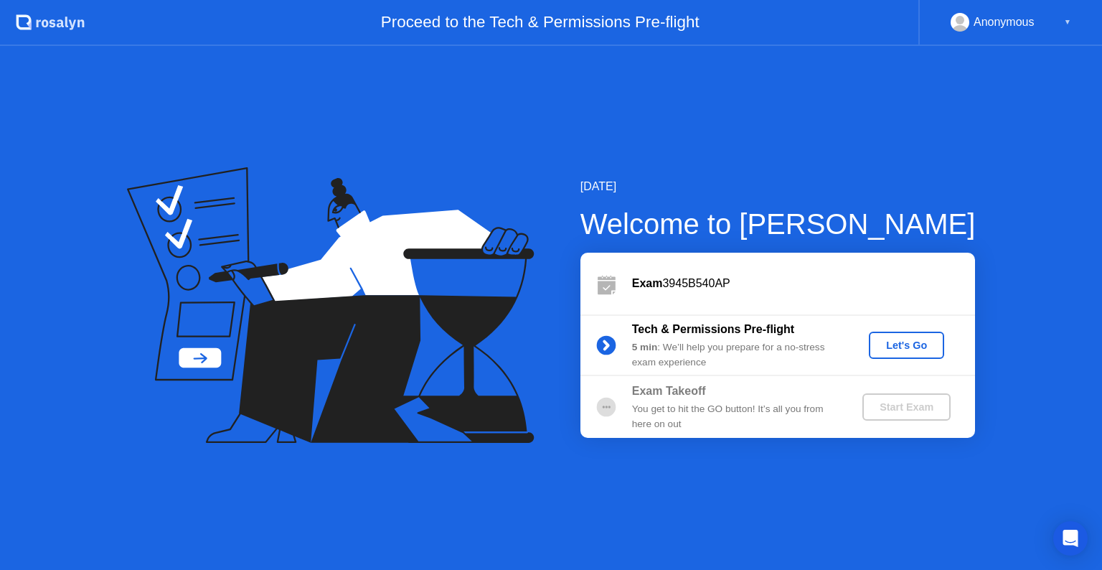
click at [884, 343] on div "Let's Go" at bounding box center [907, 344] width 64 height 11
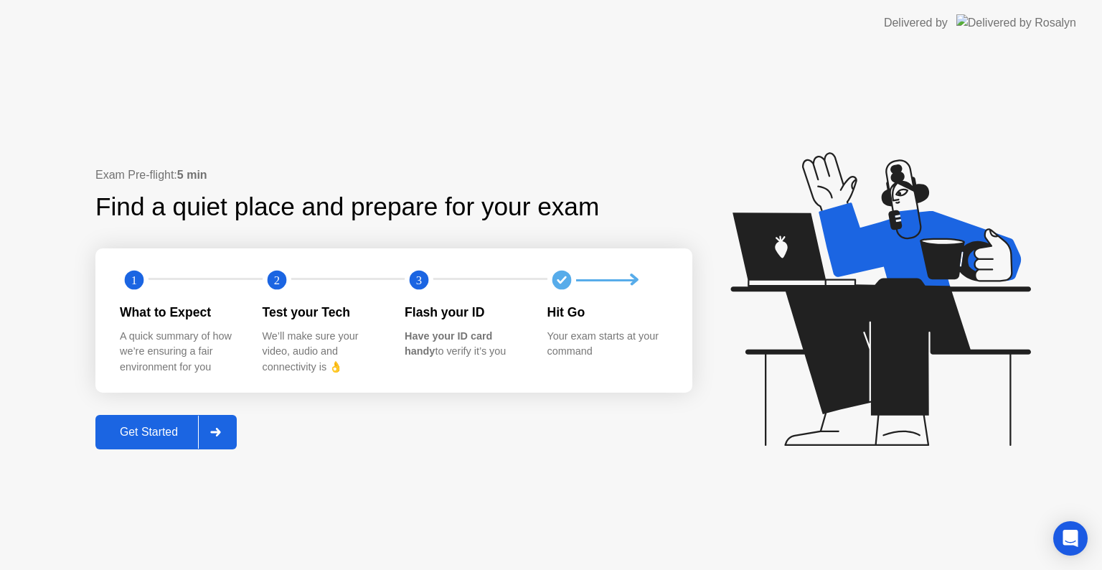
click at [152, 426] on div "Get Started" at bounding box center [149, 432] width 98 height 13
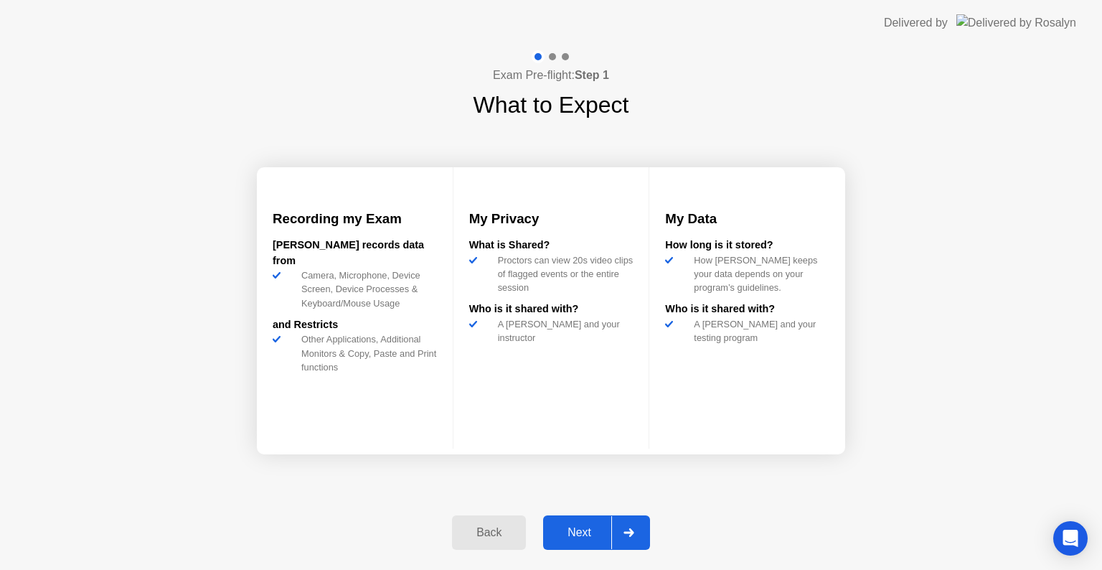
click at [571, 533] on div "Next" at bounding box center [580, 532] width 64 height 13
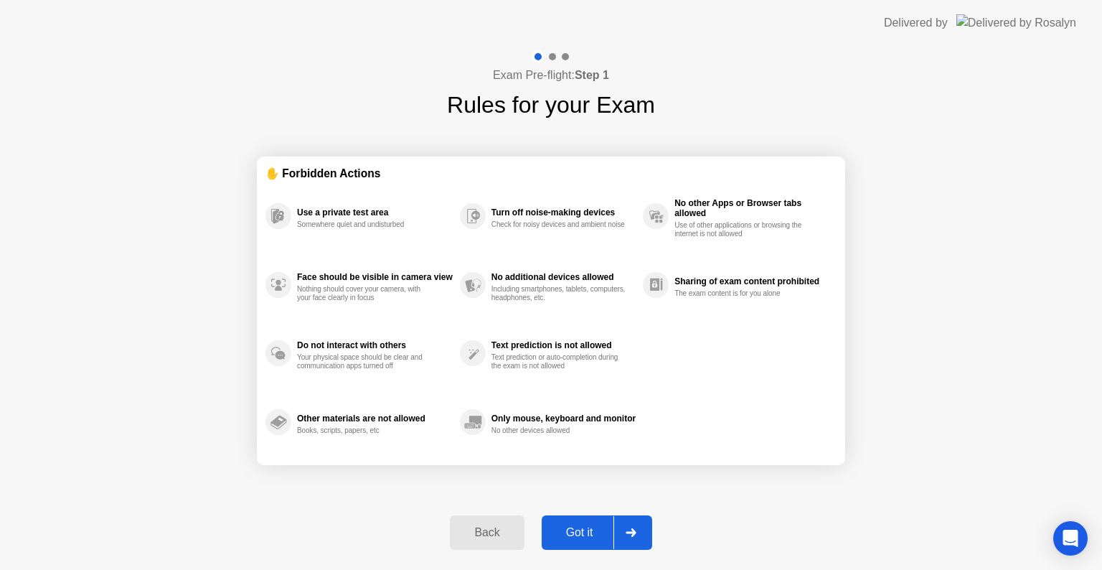
click at [571, 533] on div "Got it" at bounding box center [579, 532] width 67 height 13
select select "**********"
select select "*******"
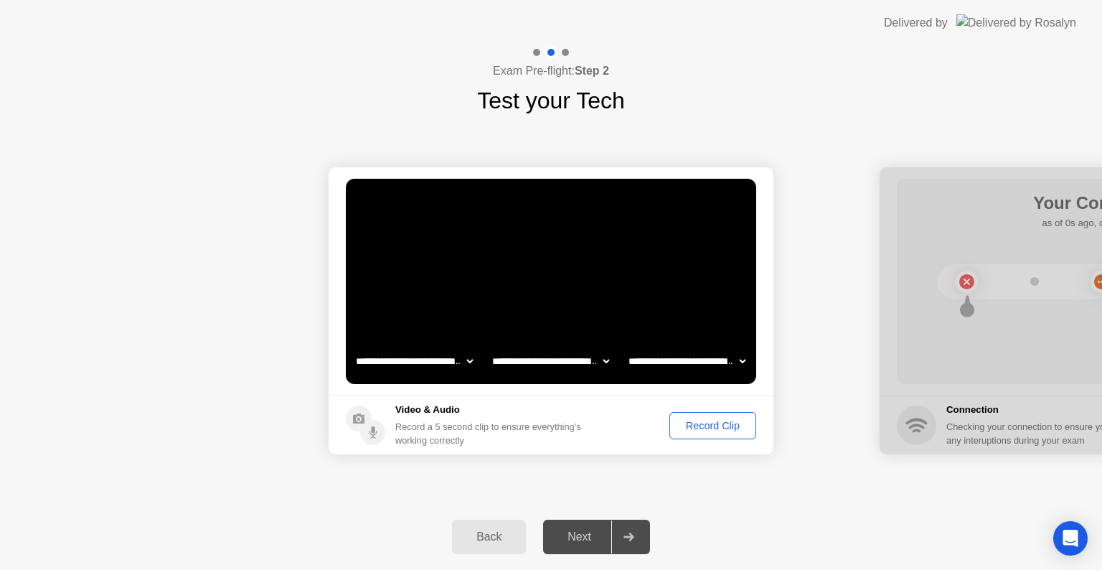
click at [713, 426] on div "Record Clip" at bounding box center [713, 425] width 77 height 11
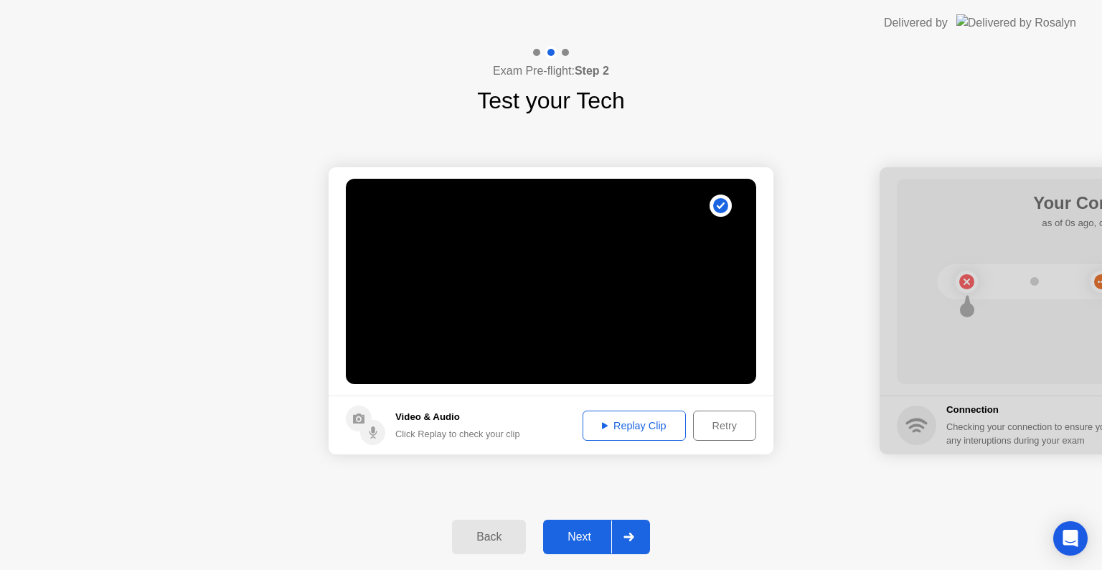
click at [628, 427] on div "Replay Clip" at bounding box center [634, 425] width 93 height 11
click at [726, 428] on div "Retry" at bounding box center [724, 425] width 53 height 11
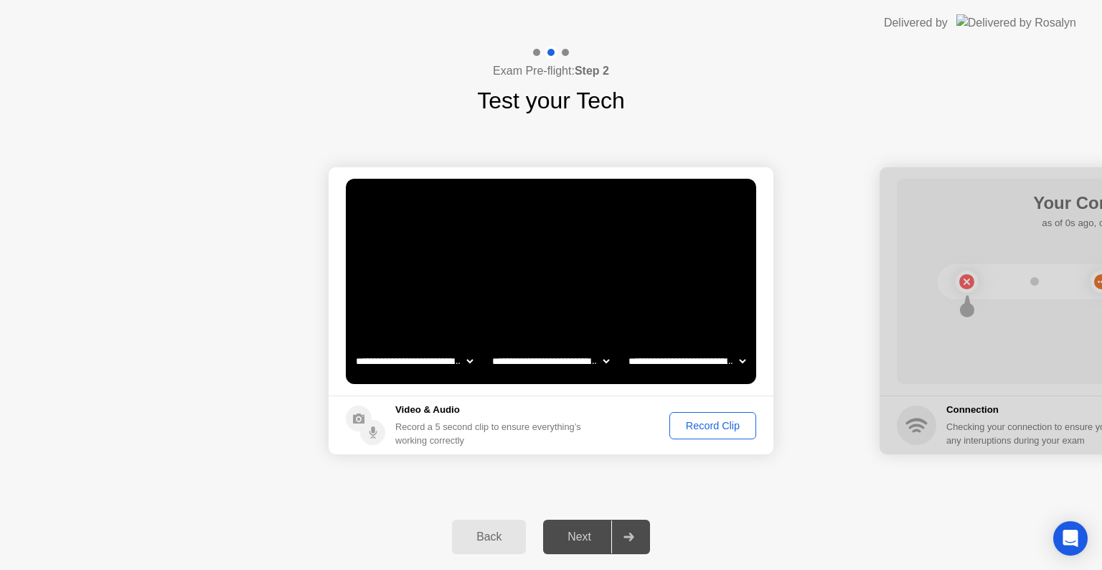
click at [726, 428] on div "Record Clip" at bounding box center [713, 425] width 77 height 11
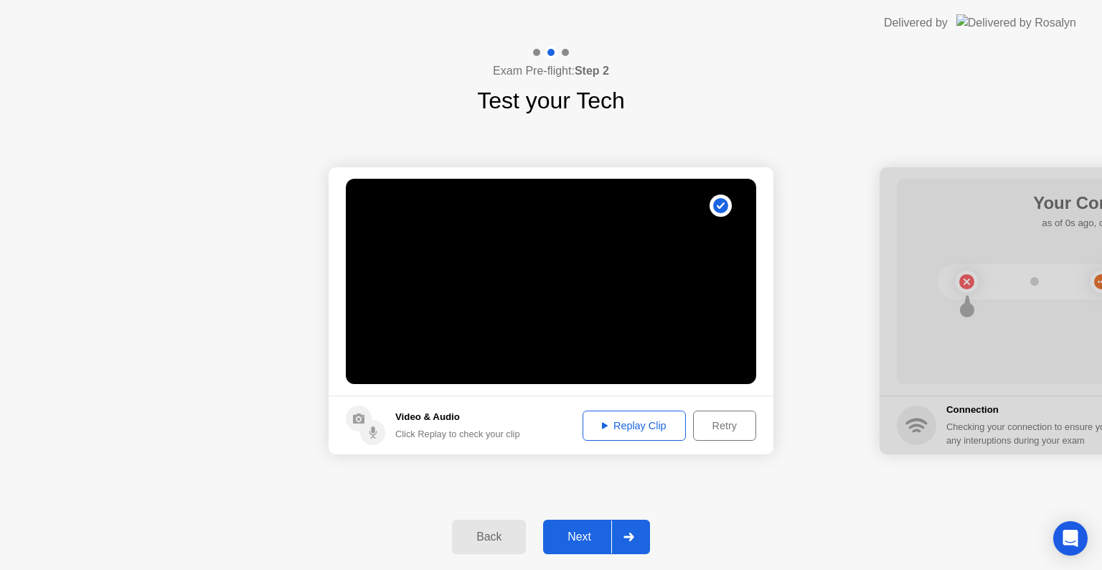
click at [629, 420] on div "Replay Clip" at bounding box center [634, 425] width 93 height 11
click at [580, 534] on div "Next" at bounding box center [580, 536] width 64 height 13
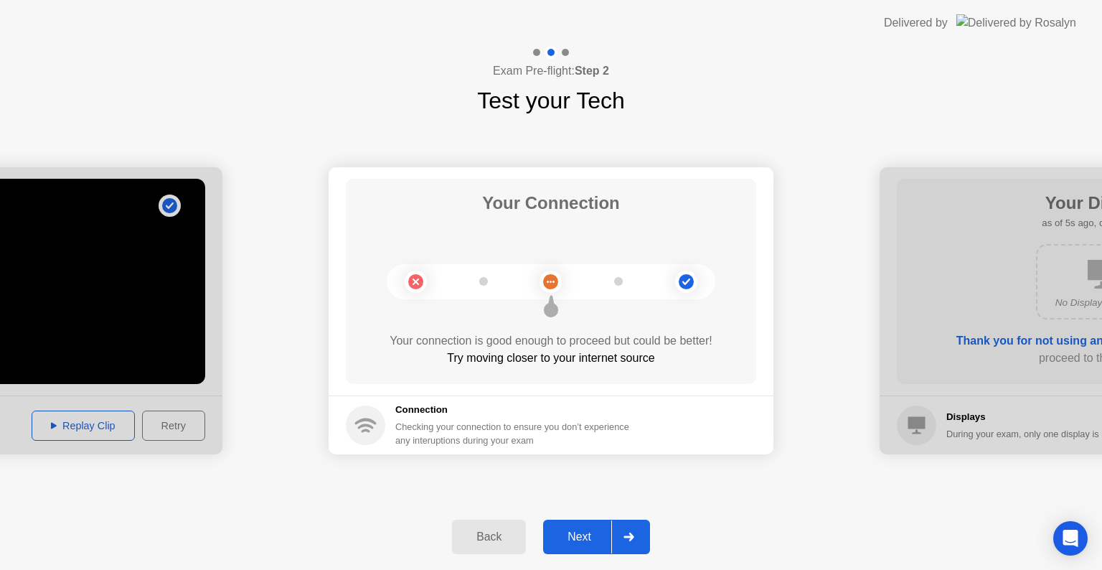
click at [580, 534] on div "Next" at bounding box center [580, 536] width 64 height 13
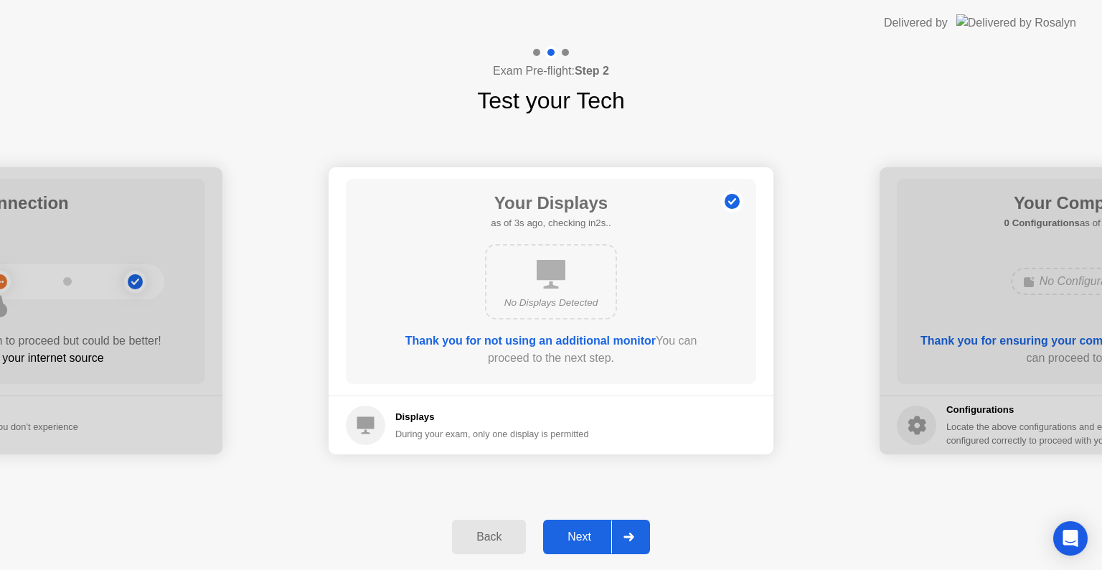
click at [580, 534] on div "Next" at bounding box center [580, 536] width 64 height 13
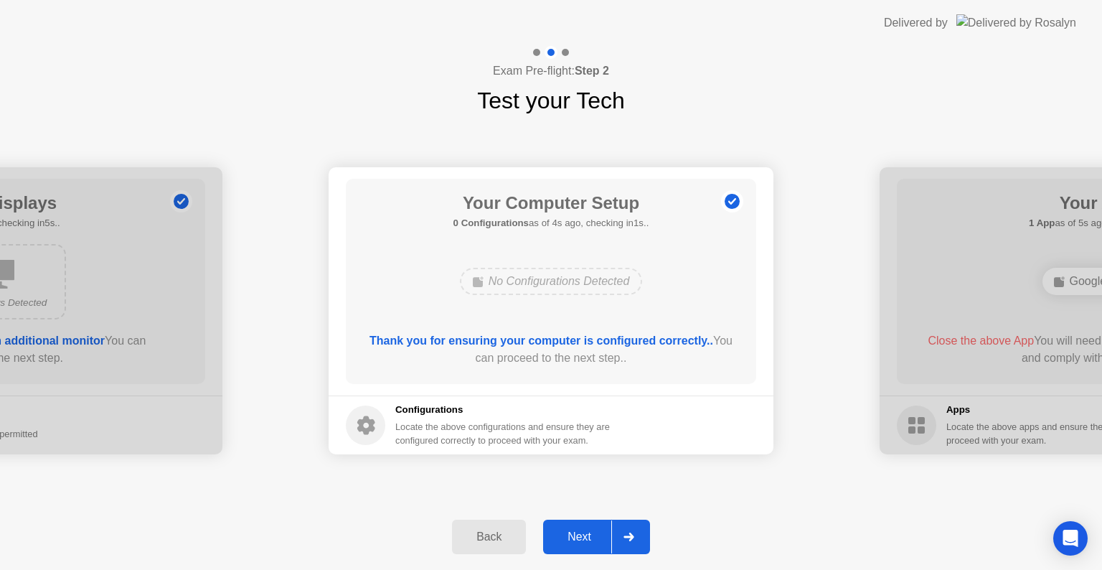
click at [580, 534] on div "Next" at bounding box center [580, 536] width 64 height 13
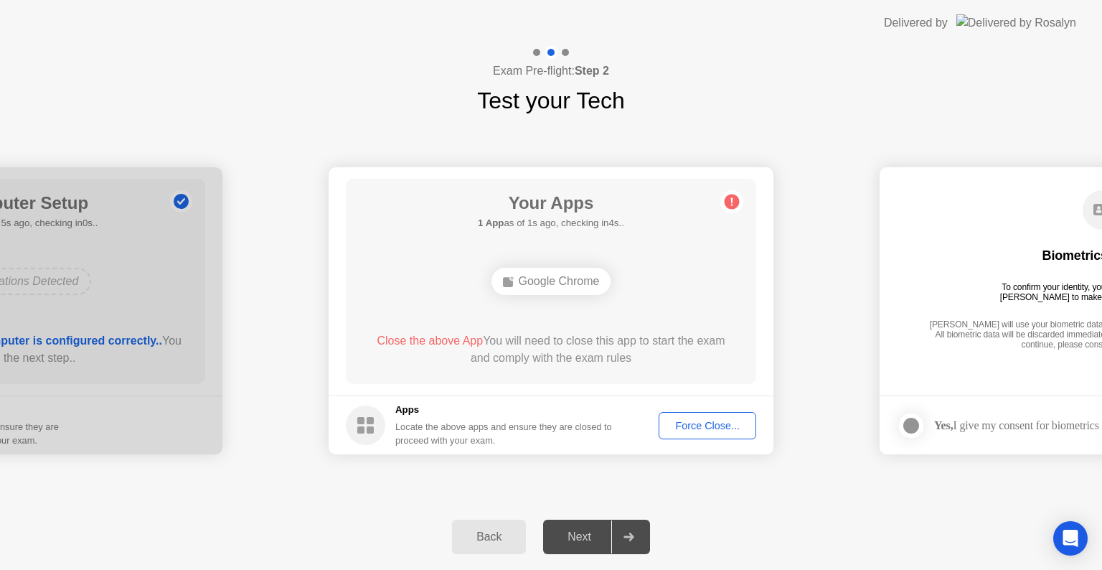
click at [716, 425] on div "Force Close..." at bounding box center [708, 425] width 88 height 11
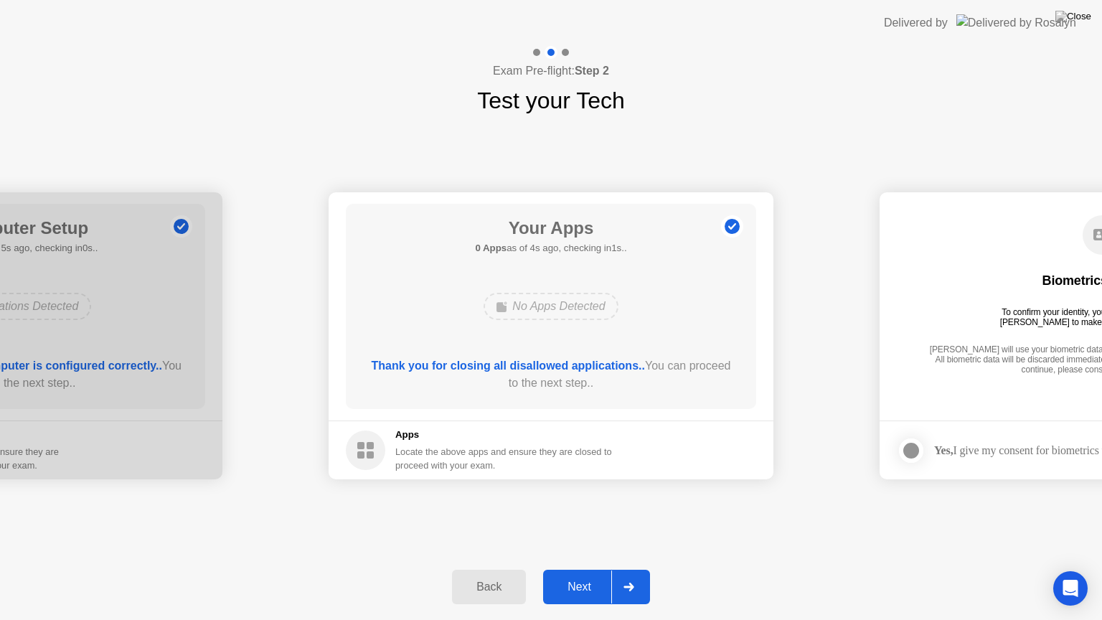
click at [587, 569] on div "Next" at bounding box center [580, 587] width 64 height 13
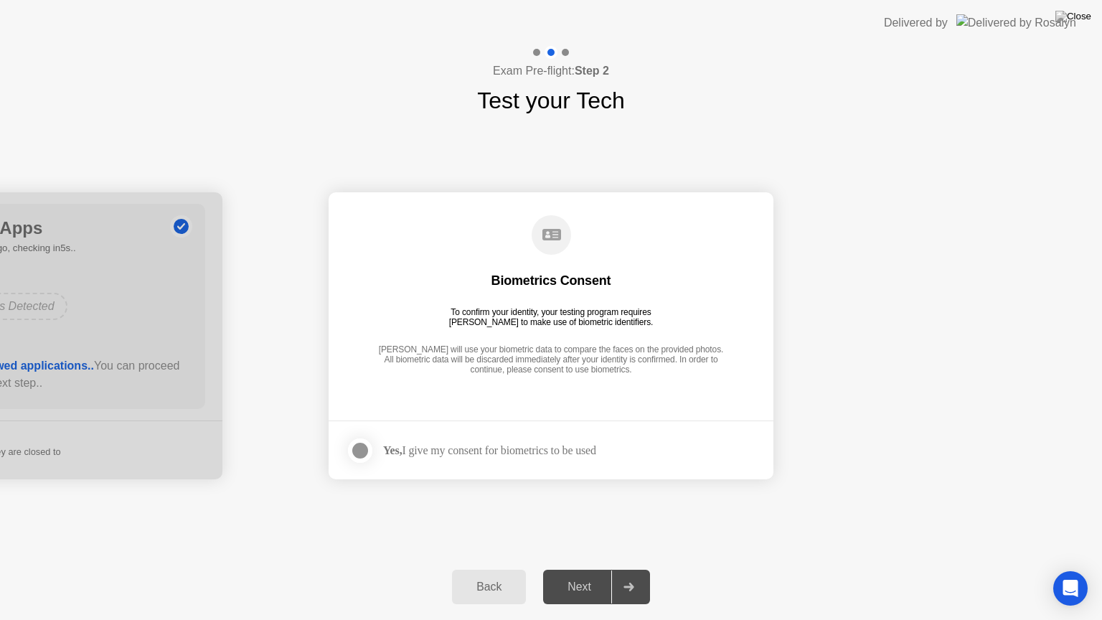
click at [364, 455] on div at bounding box center [360, 450] width 17 height 17
click at [586, 569] on div "Next" at bounding box center [580, 587] width 64 height 13
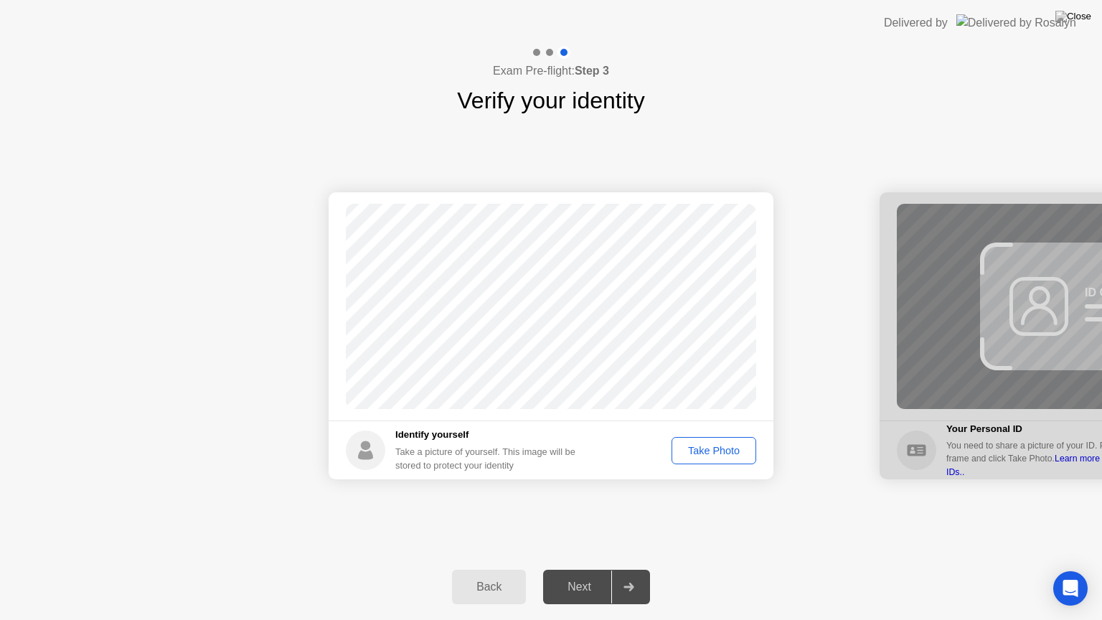
click at [716, 448] on div "Take Photo" at bounding box center [714, 450] width 75 height 11
click at [741, 456] on div "Retake" at bounding box center [723, 450] width 56 height 11
click at [737, 456] on div "Take Photo" at bounding box center [714, 450] width 75 height 11
click at [582, 569] on div "Next" at bounding box center [580, 587] width 64 height 13
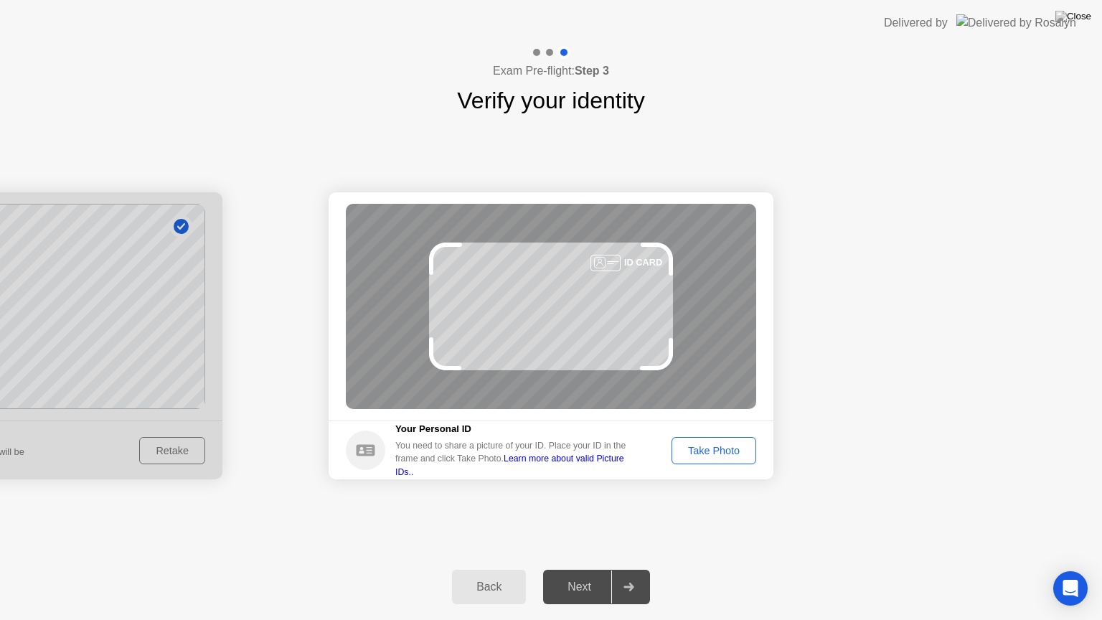
click at [709, 452] on div "Take Photo" at bounding box center [714, 450] width 75 height 11
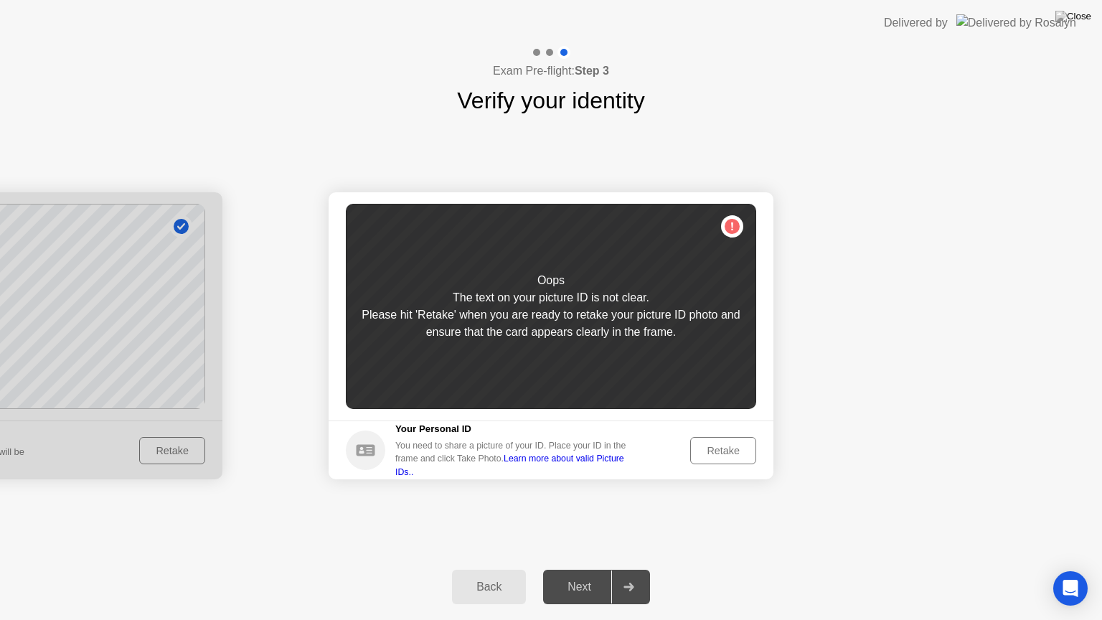
click at [709, 453] on div "Retake" at bounding box center [723, 450] width 56 height 11
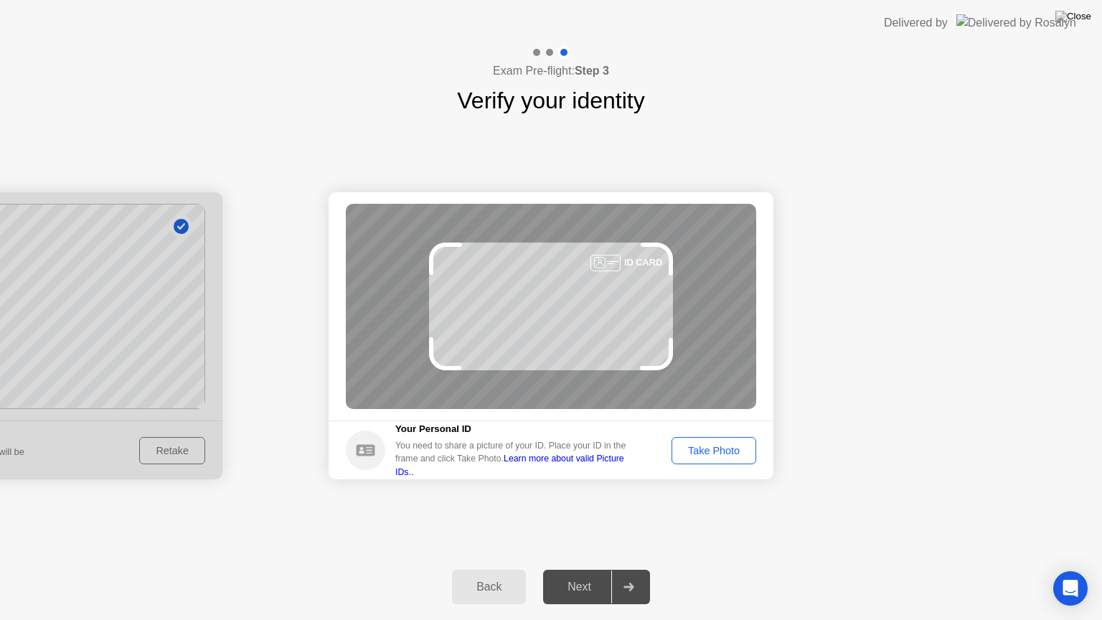
click at [709, 453] on div "Take Photo" at bounding box center [714, 450] width 75 height 11
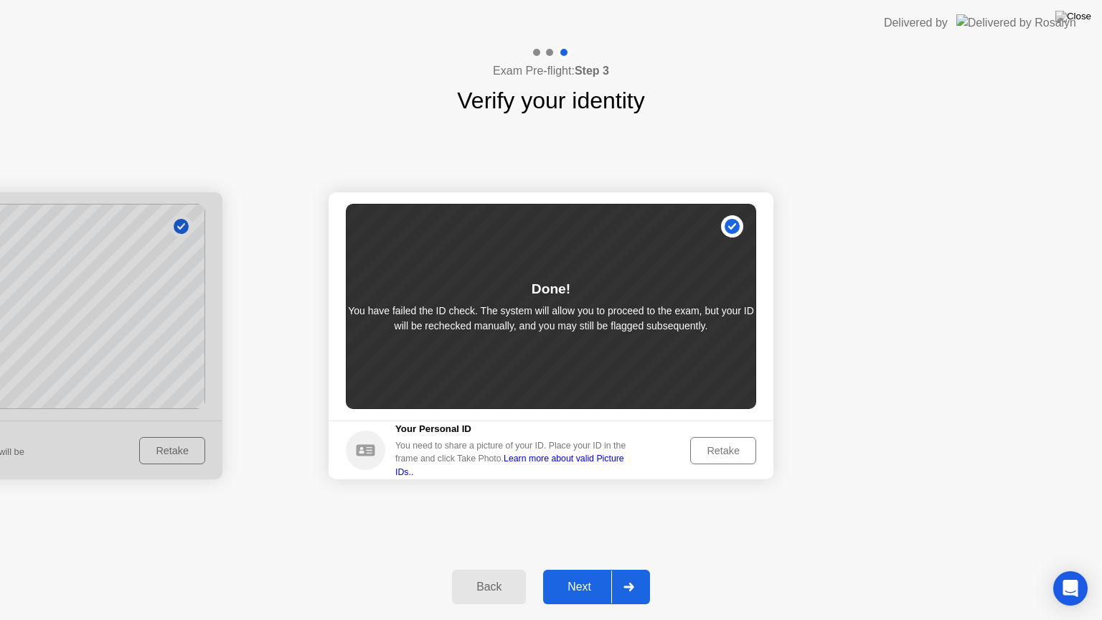
click at [500, 569] on div "Back" at bounding box center [488, 587] width 65 height 13
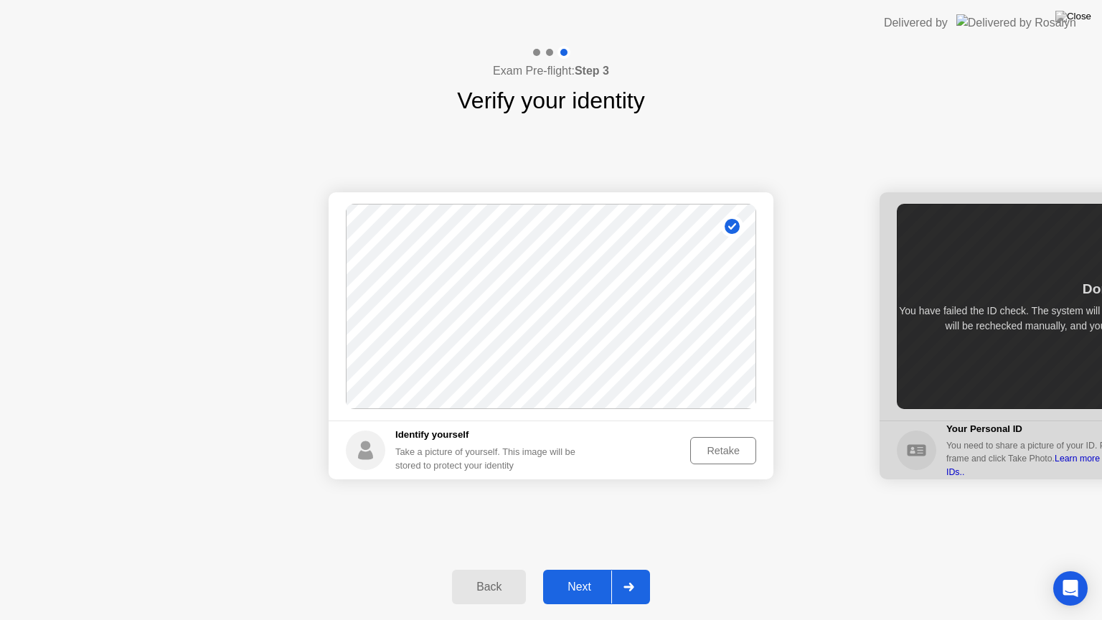
click at [717, 456] on div "Retake" at bounding box center [723, 450] width 56 height 11
click at [717, 456] on div "Take Photo" at bounding box center [714, 450] width 75 height 11
click at [577, 569] on div "Next" at bounding box center [580, 587] width 64 height 13
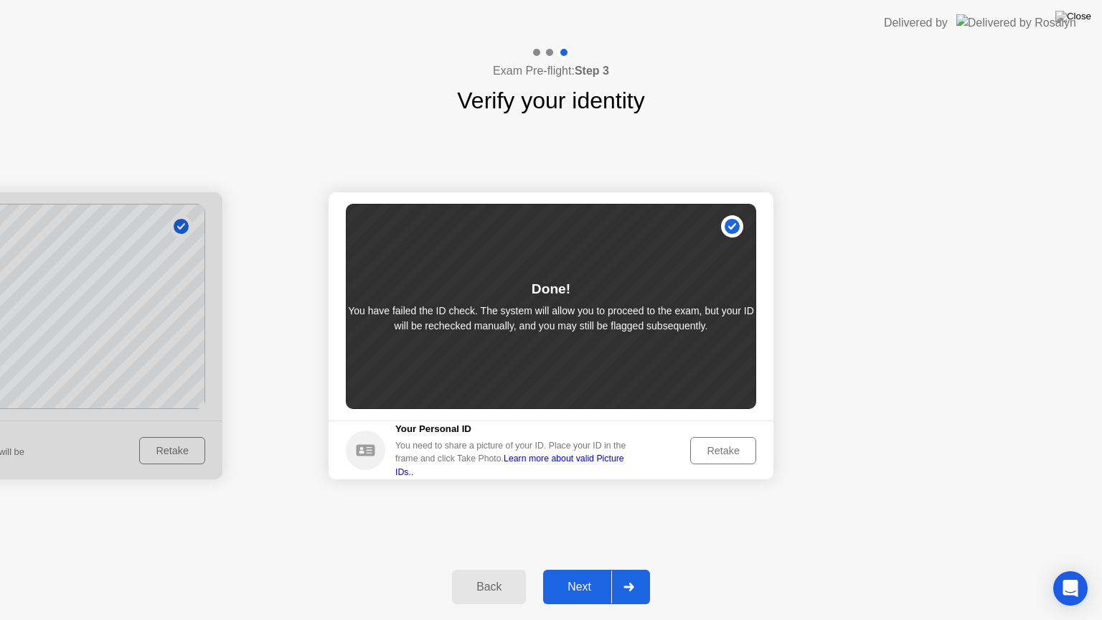
click at [716, 445] on div "Retake" at bounding box center [723, 450] width 56 height 11
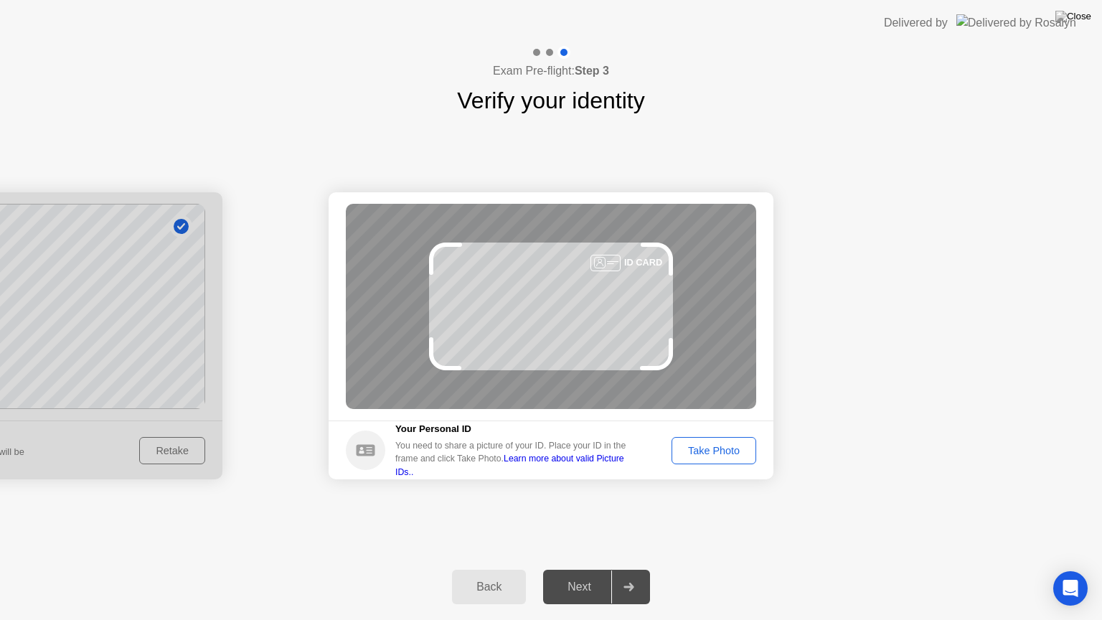
click at [716, 445] on div "Take Photo" at bounding box center [714, 450] width 75 height 11
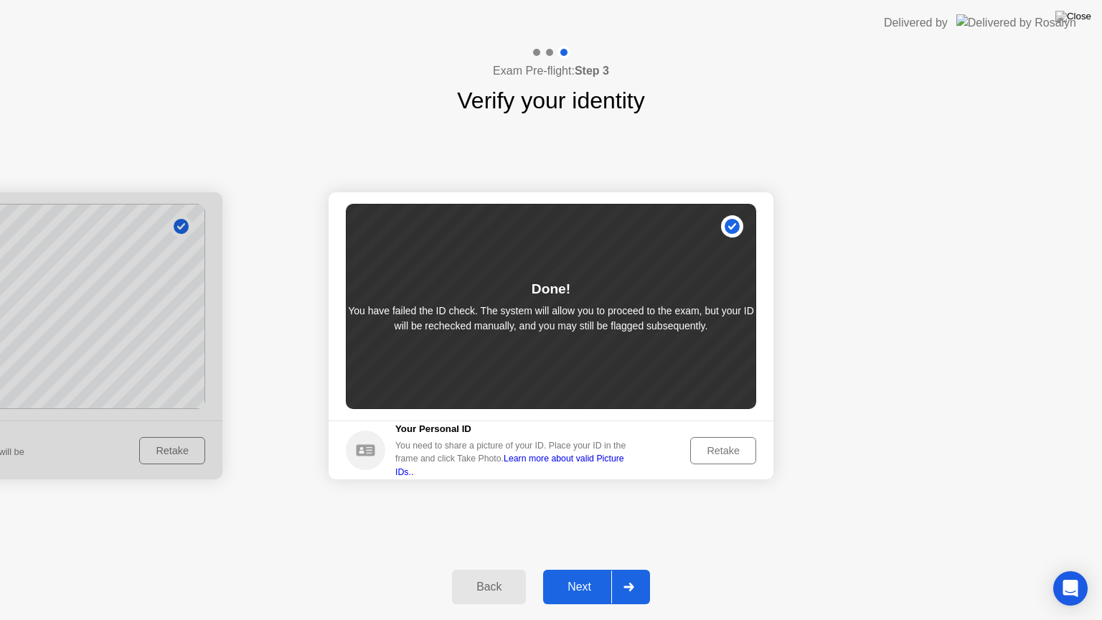
click at [710, 461] on button "Retake" at bounding box center [723, 450] width 66 height 27
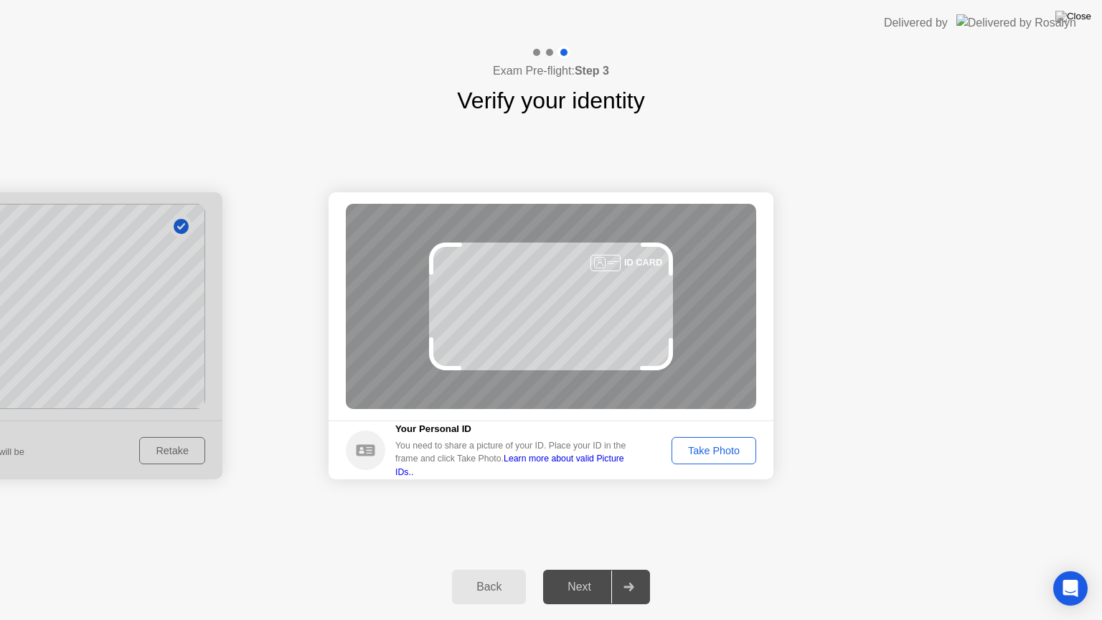
click at [726, 451] on div "Take Photo" at bounding box center [714, 450] width 75 height 11
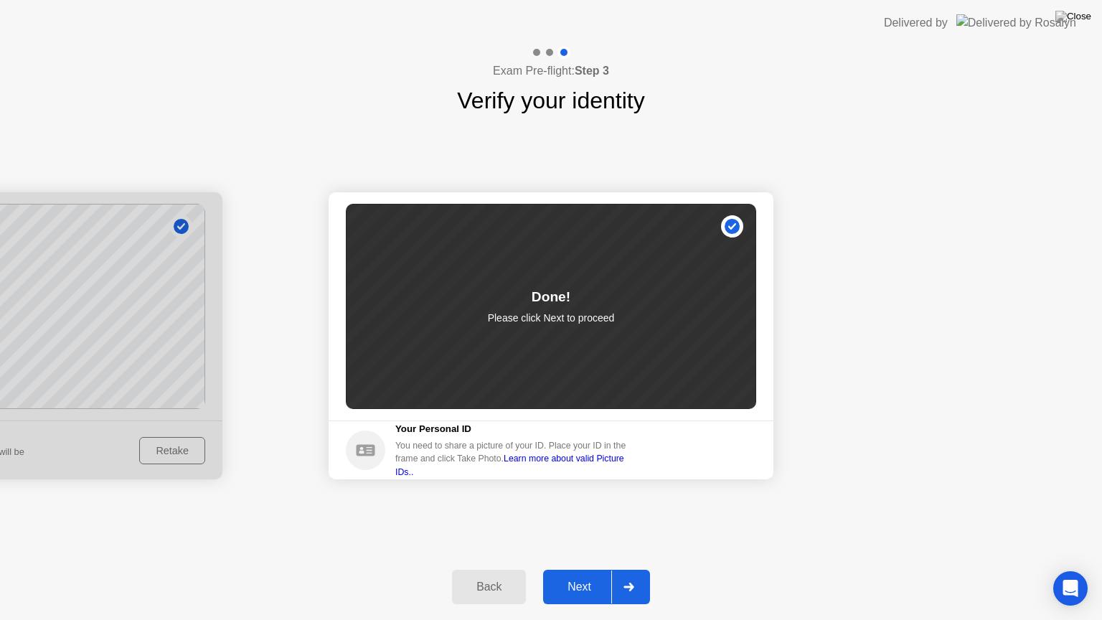
click at [580, 569] on div "Next" at bounding box center [580, 587] width 64 height 13
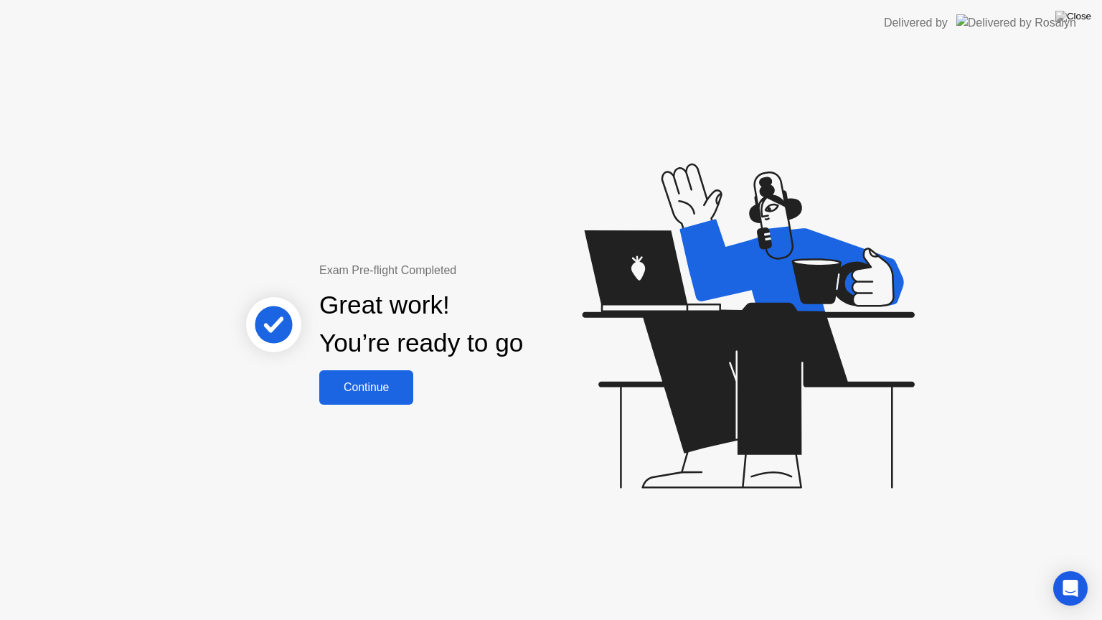
click at [399, 381] on div "Continue" at bounding box center [366, 387] width 85 height 13
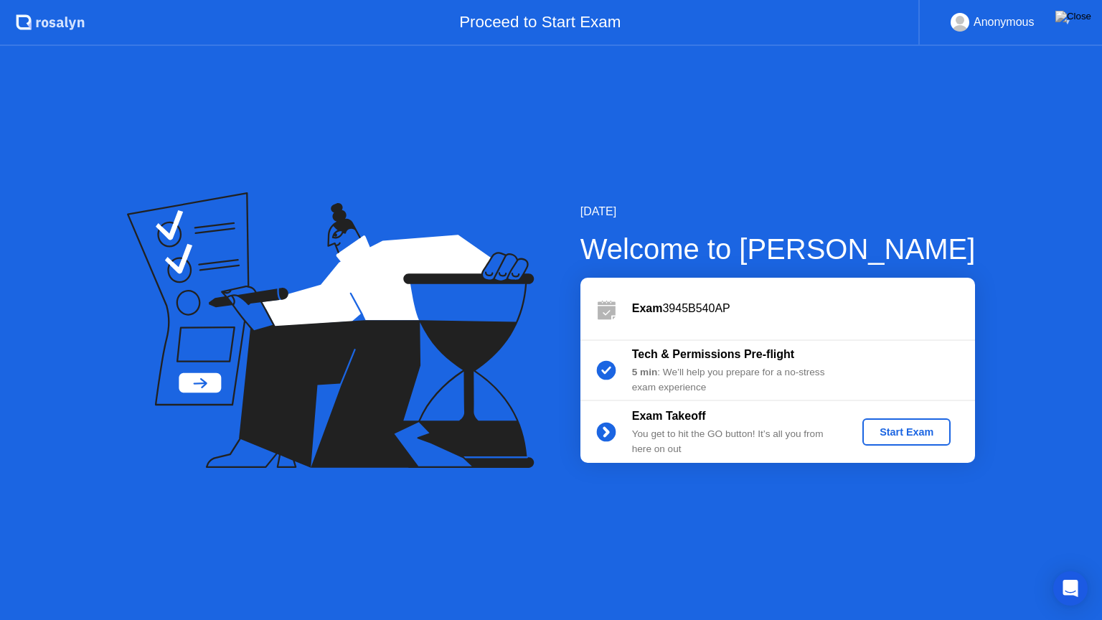
click at [919, 423] on button "Start Exam" at bounding box center [907, 431] width 88 height 27
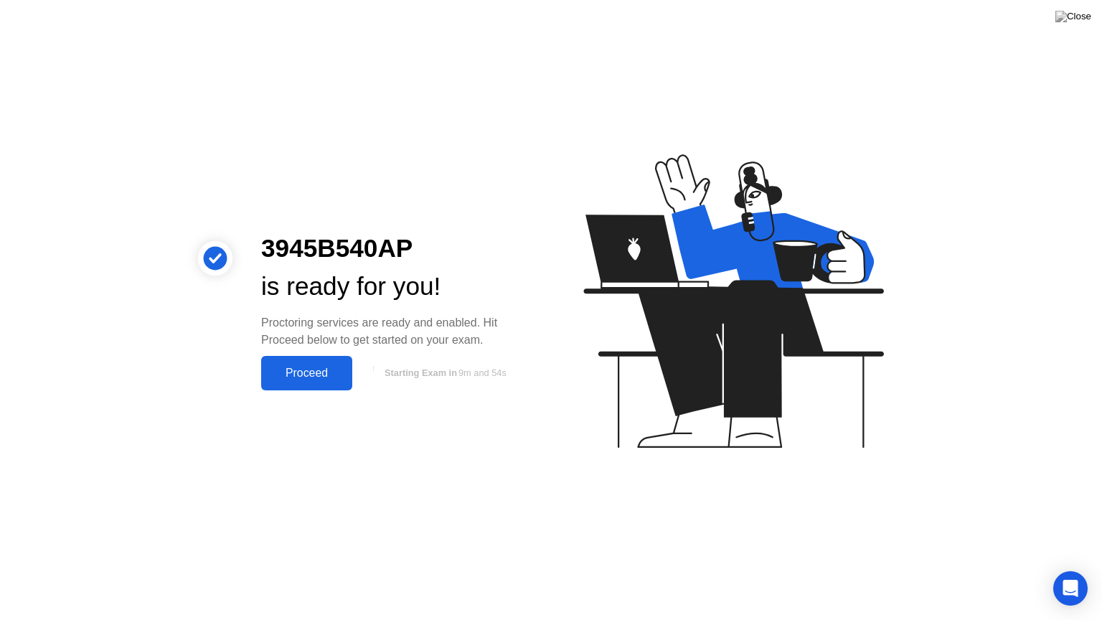
click at [336, 372] on div "Proceed" at bounding box center [307, 373] width 83 height 13
